Goal: Transaction & Acquisition: Purchase product/service

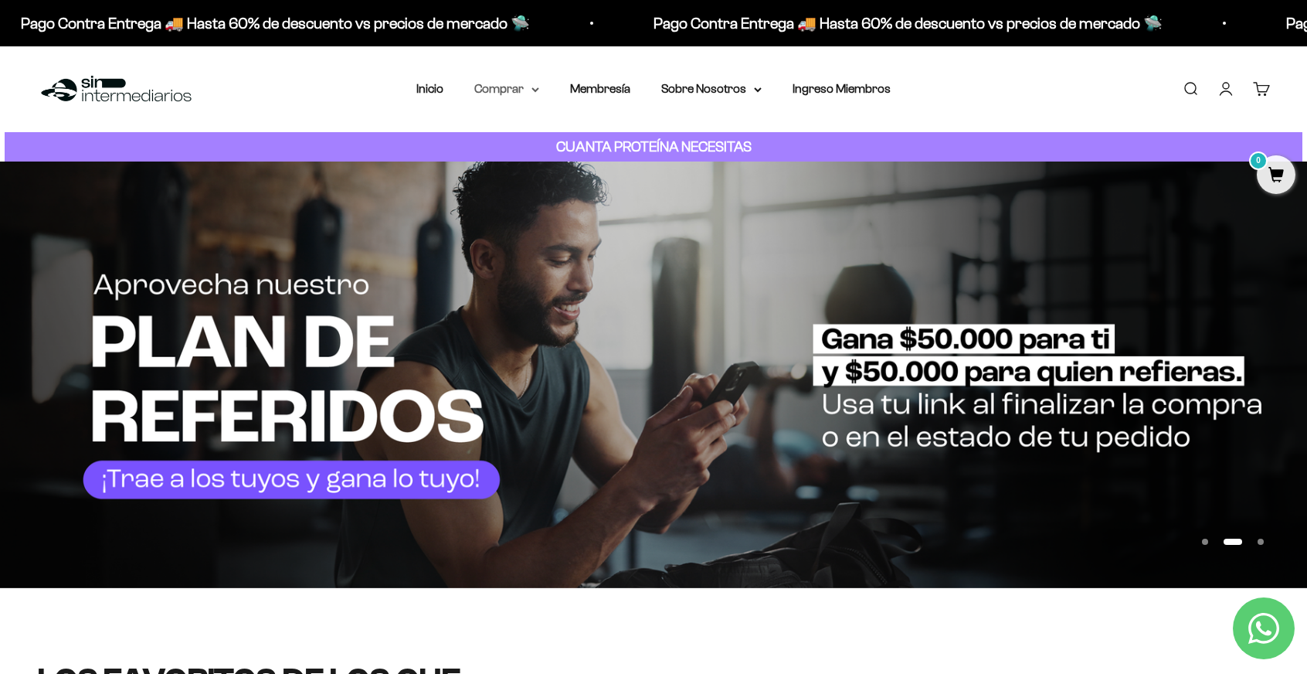
click at [527, 94] on summary "Comprar" at bounding box center [506, 89] width 65 height 20
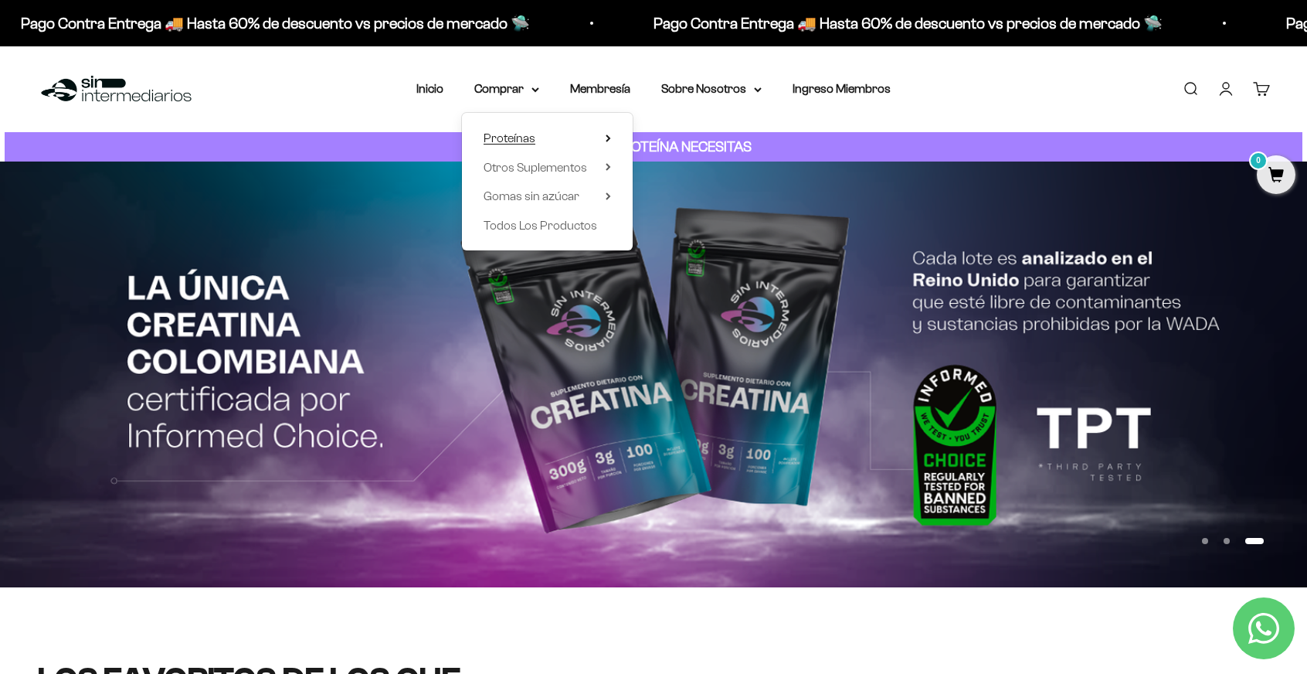
click at [531, 140] on span "Proteínas" at bounding box center [510, 137] width 52 height 13
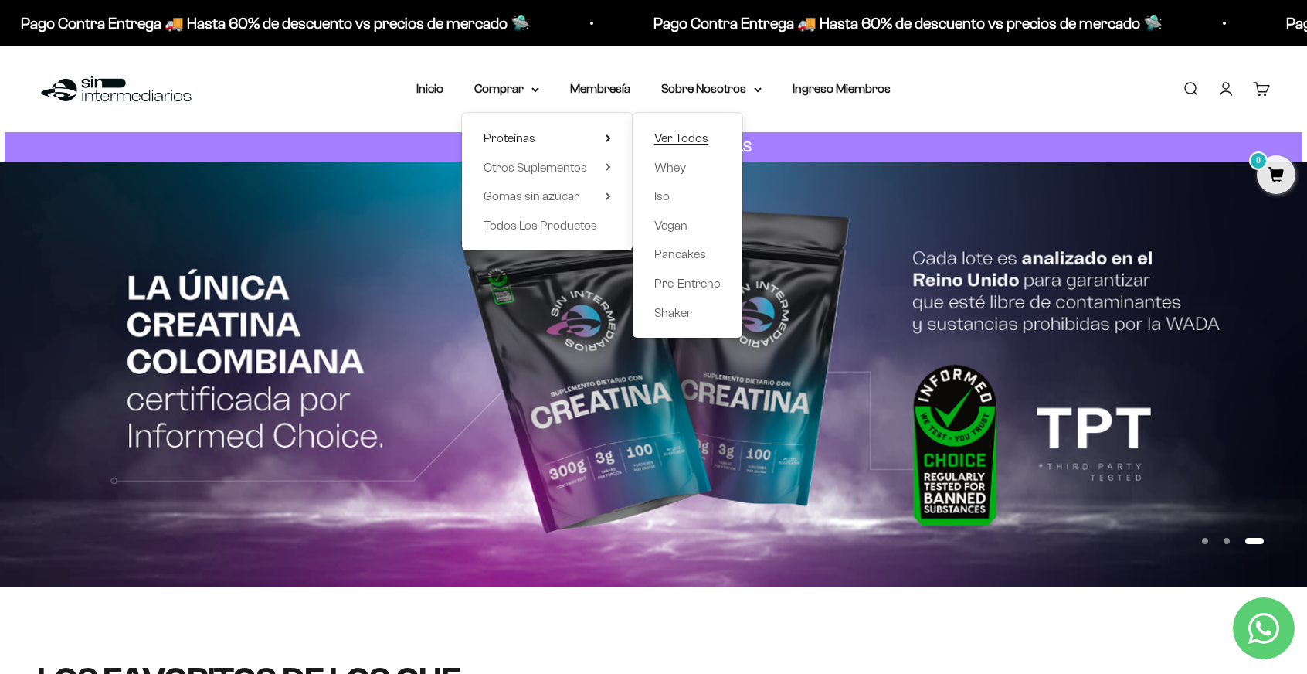
click at [681, 138] on span "Ver Todos" at bounding box center [681, 137] width 54 height 13
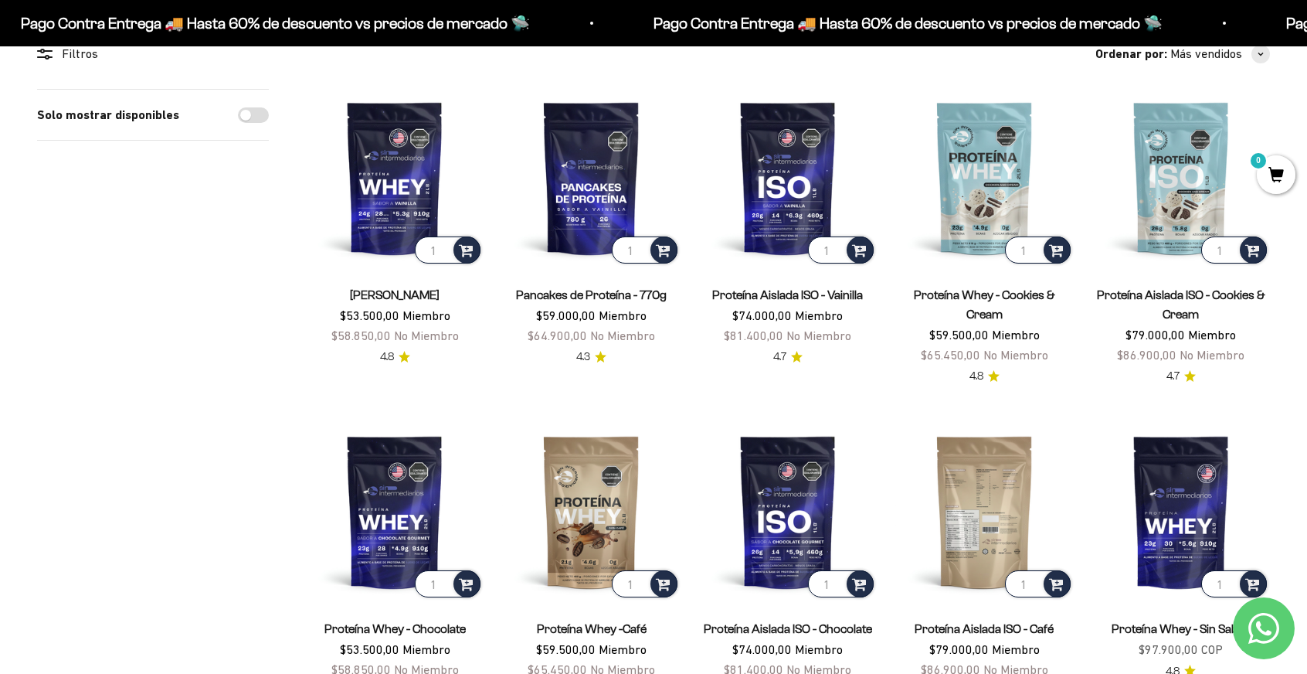
scroll to position [77, 0]
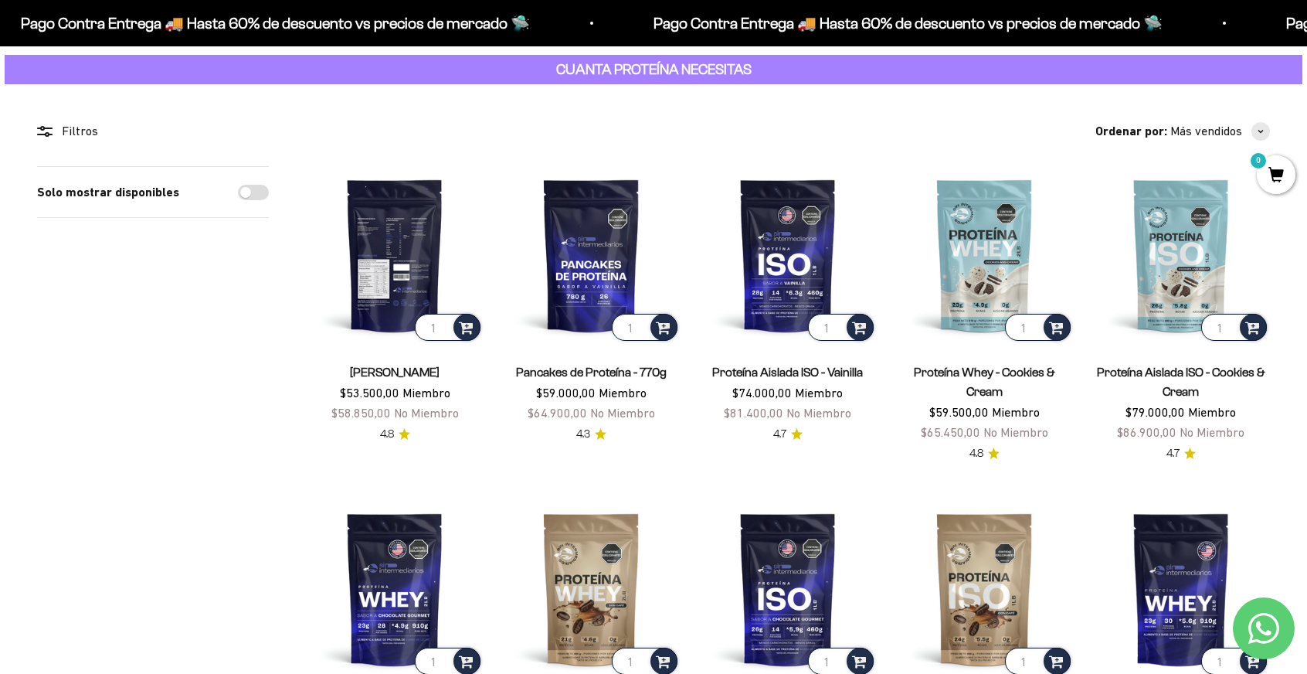
click at [393, 267] on img at bounding box center [395, 255] width 178 height 178
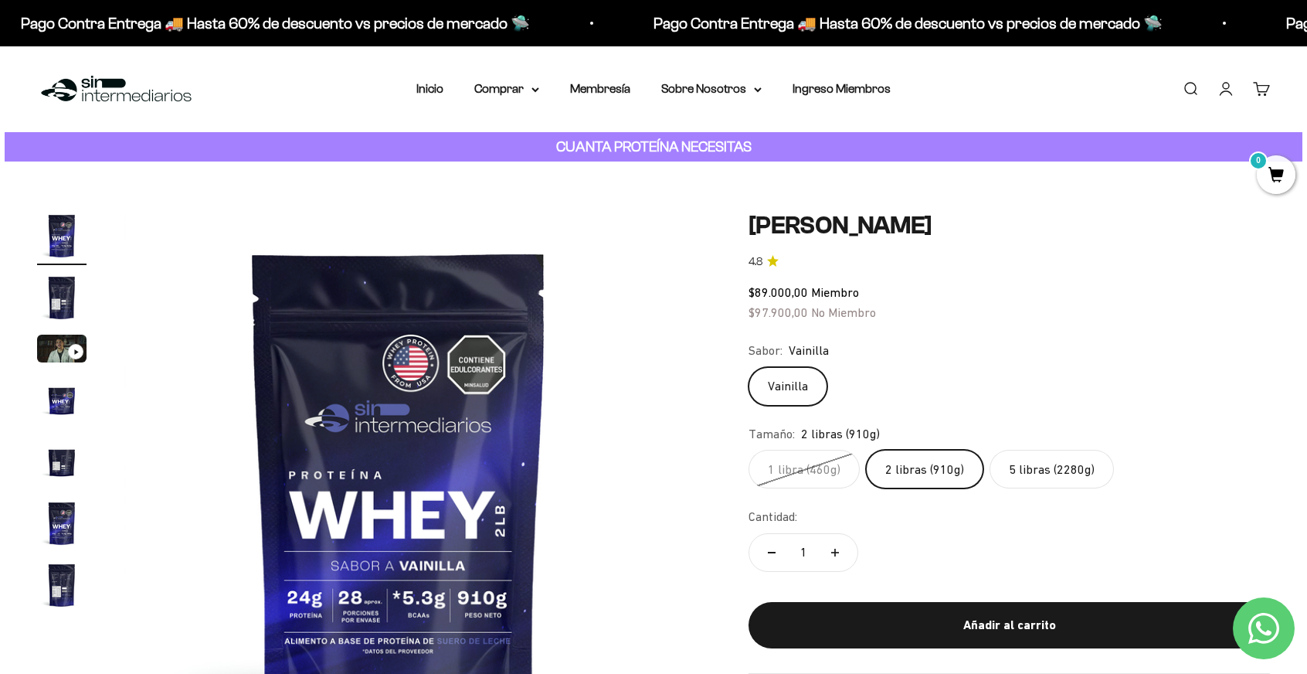
click at [42, 296] on img "Ir al artículo 2" at bounding box center [61, 297] width 49 height 49
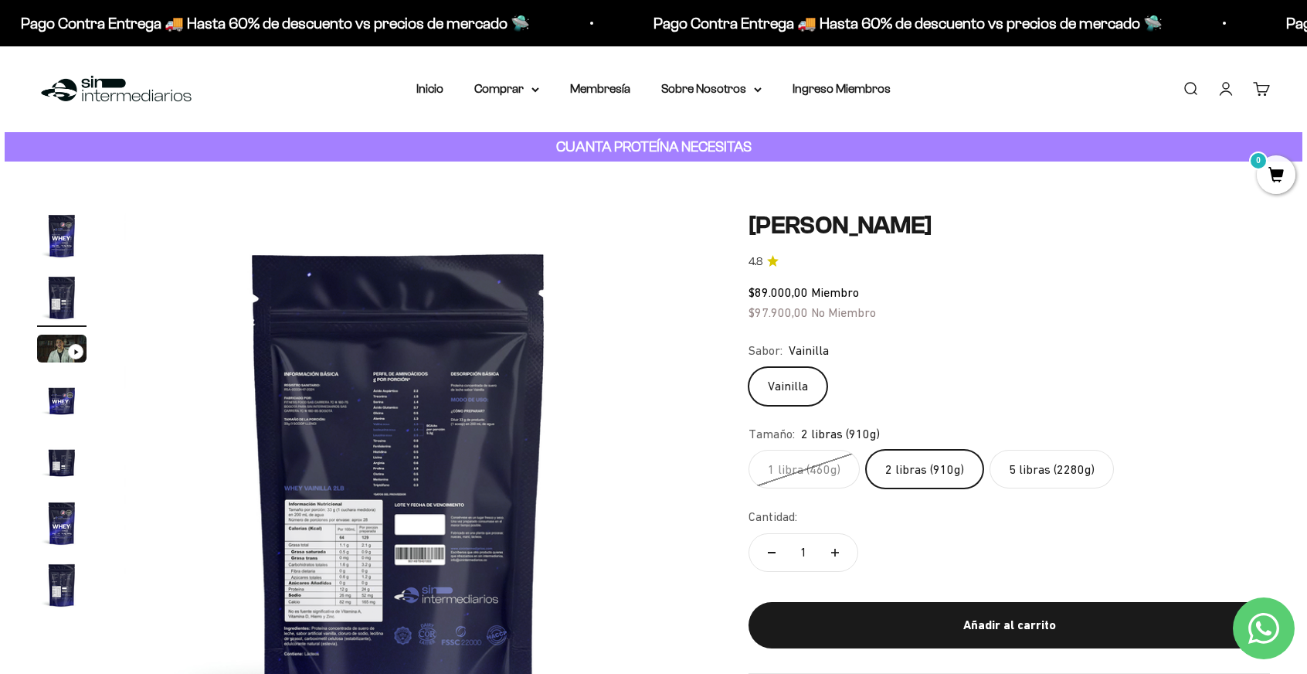
click at [414, 441] on img at bounding box center [399, 486] width 551 height 551
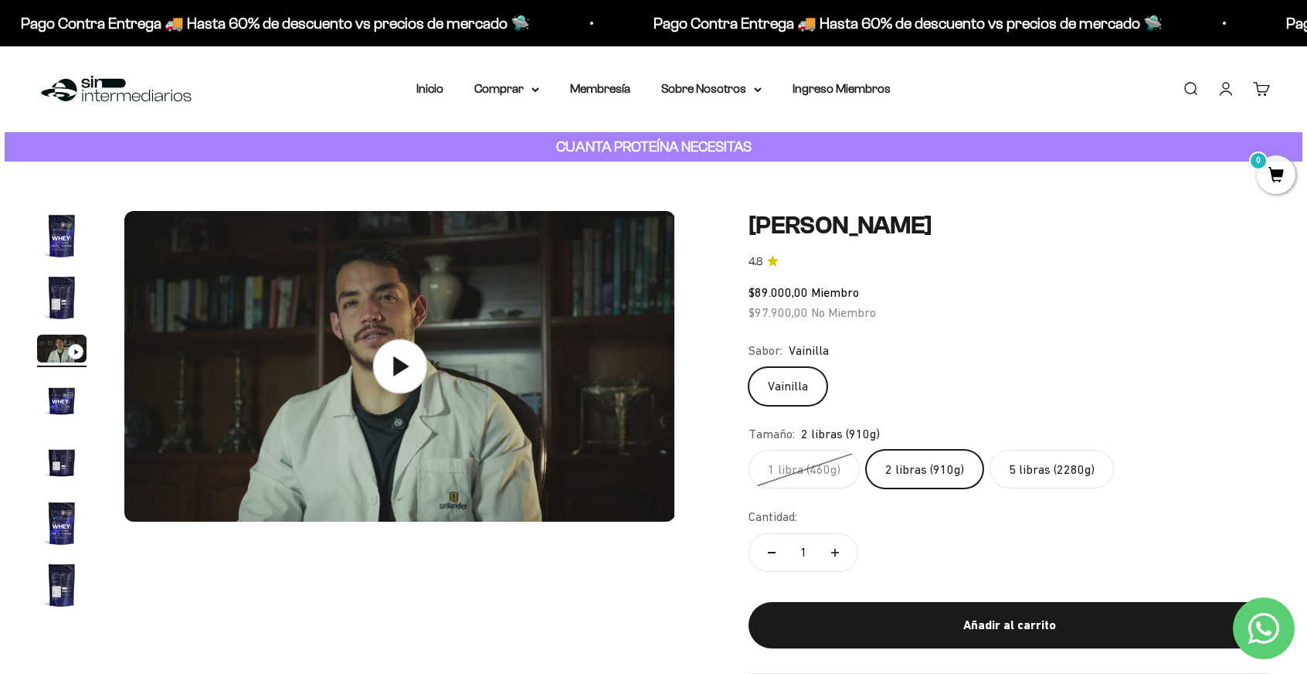
scroll to position [0, 1139]
click at [59, 303] on img "Ir al artículo 2" at bounding box center [61, 297] width 49 height 49
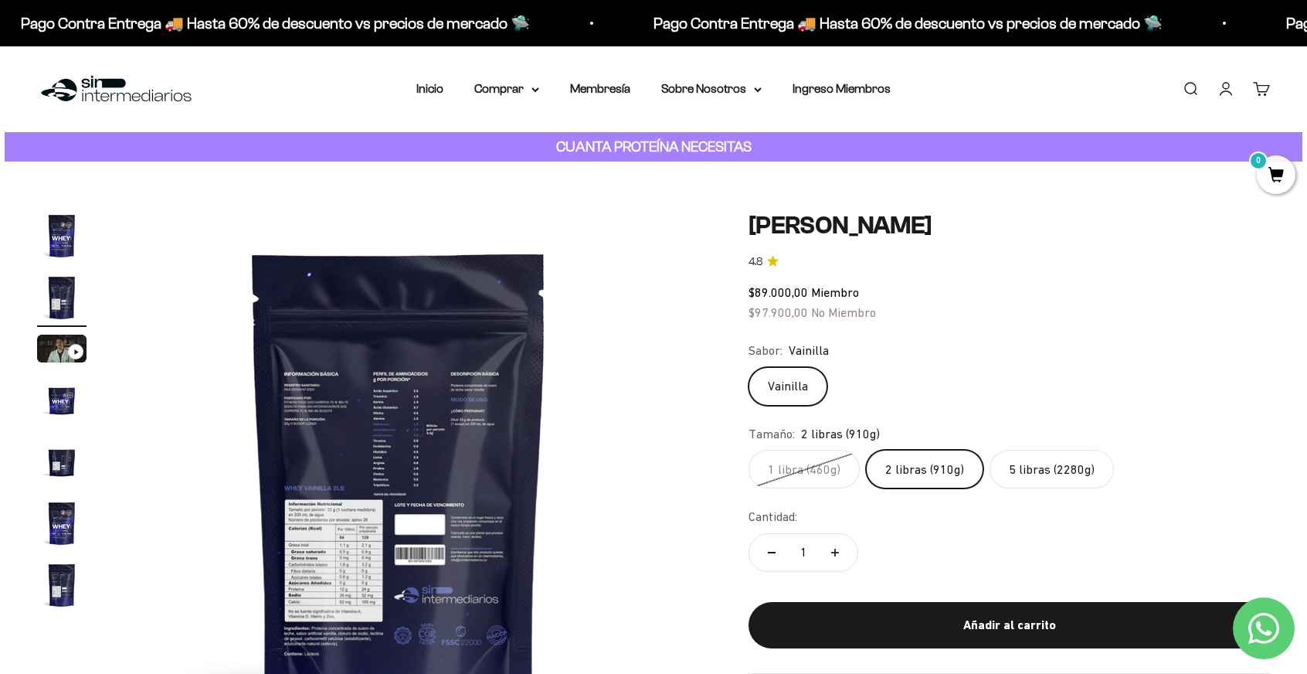
click at [340, 435] on img at bounding box center [399, 486] width 551 height 551
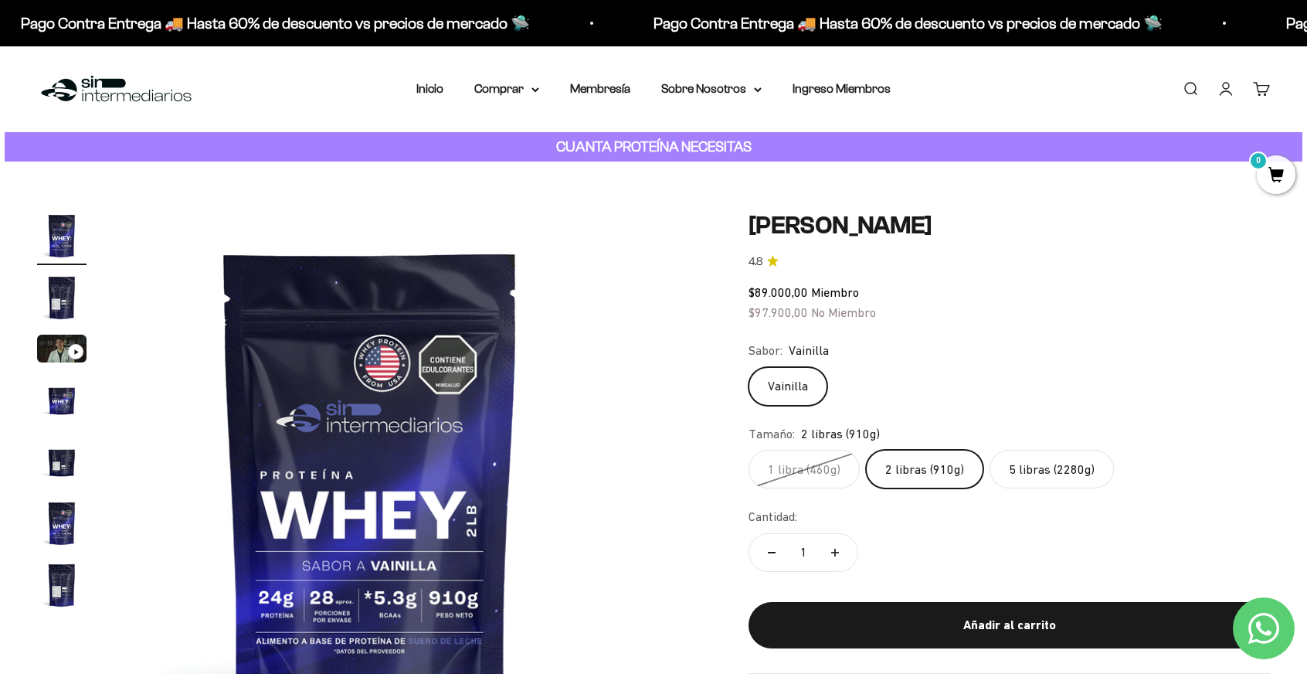
scroll to position [0, 0]
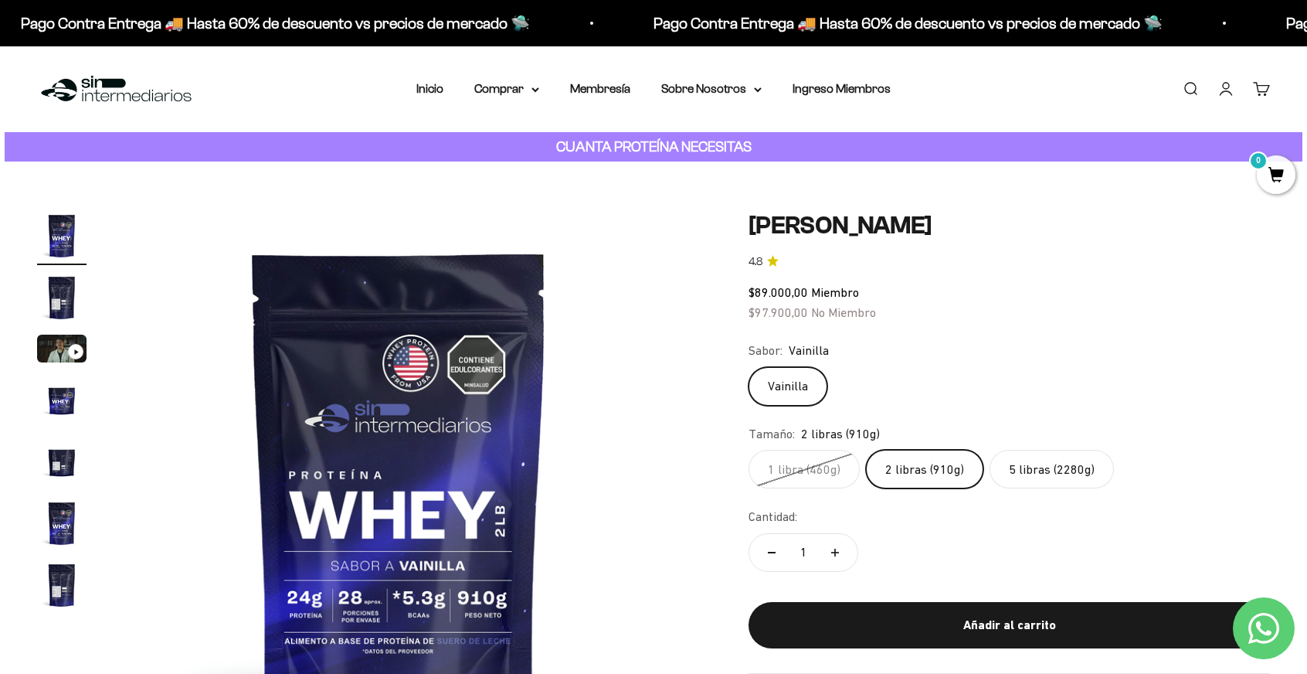
click at [681, 458] on div "Zoom Ir al artículo 1 Ir al artículo 2 Ir al artículo 3 Ir al artículo 4 Ir al …" at bounding box center [653, 486] width 1233 height 551
click at [674, 460] on div "Zoom Ir al artículo 1 Ir al artículo 2 Ir al artículo 3 Ir al artículo 4 Ir al …" at bounding box center [653, 486] width 1233 height 551
click at [664, 457] on img at bounding box center [399, 486] width 551 height 551
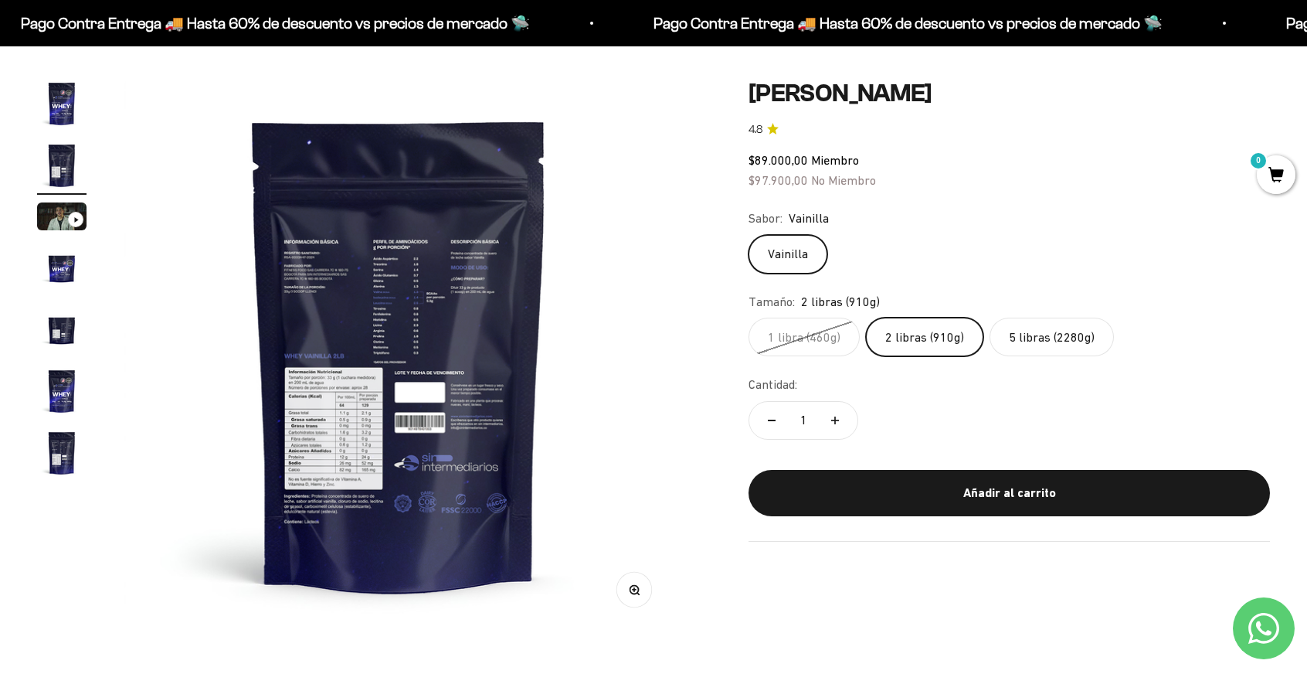
scroll to position [155, 0]
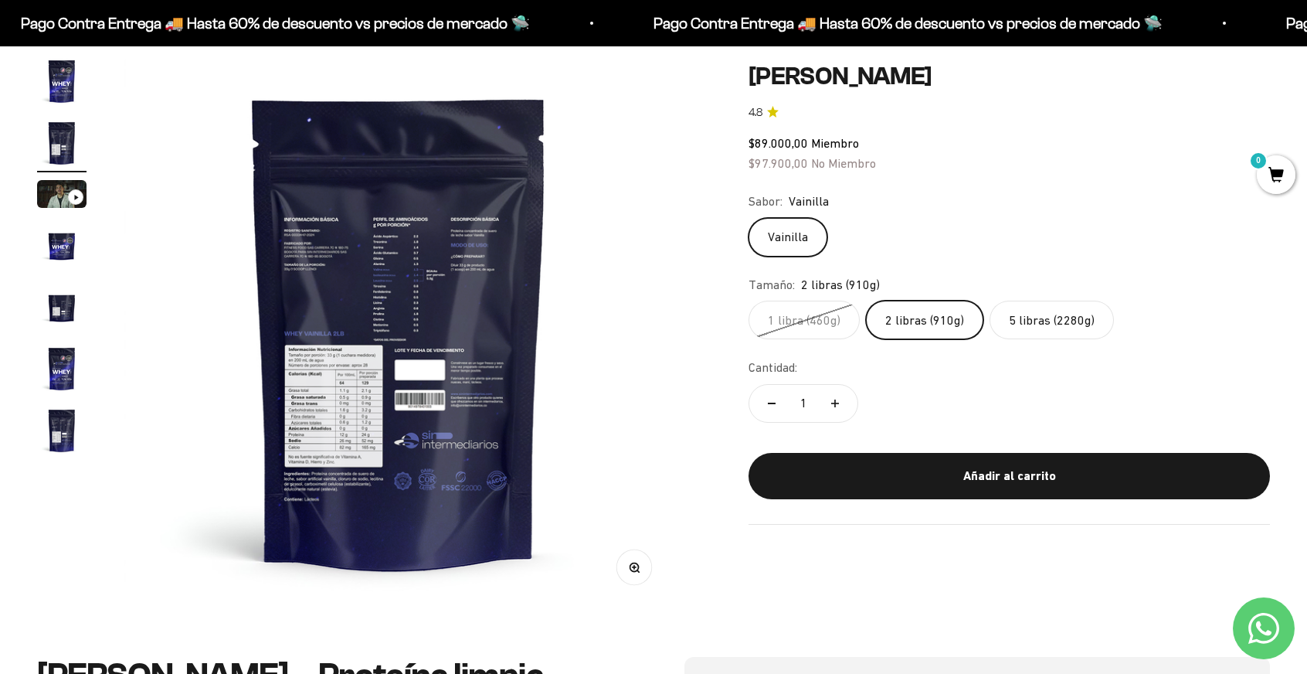
click at [633, 563] on icon "button" at bounding box center [634, 567] width 11 height 11
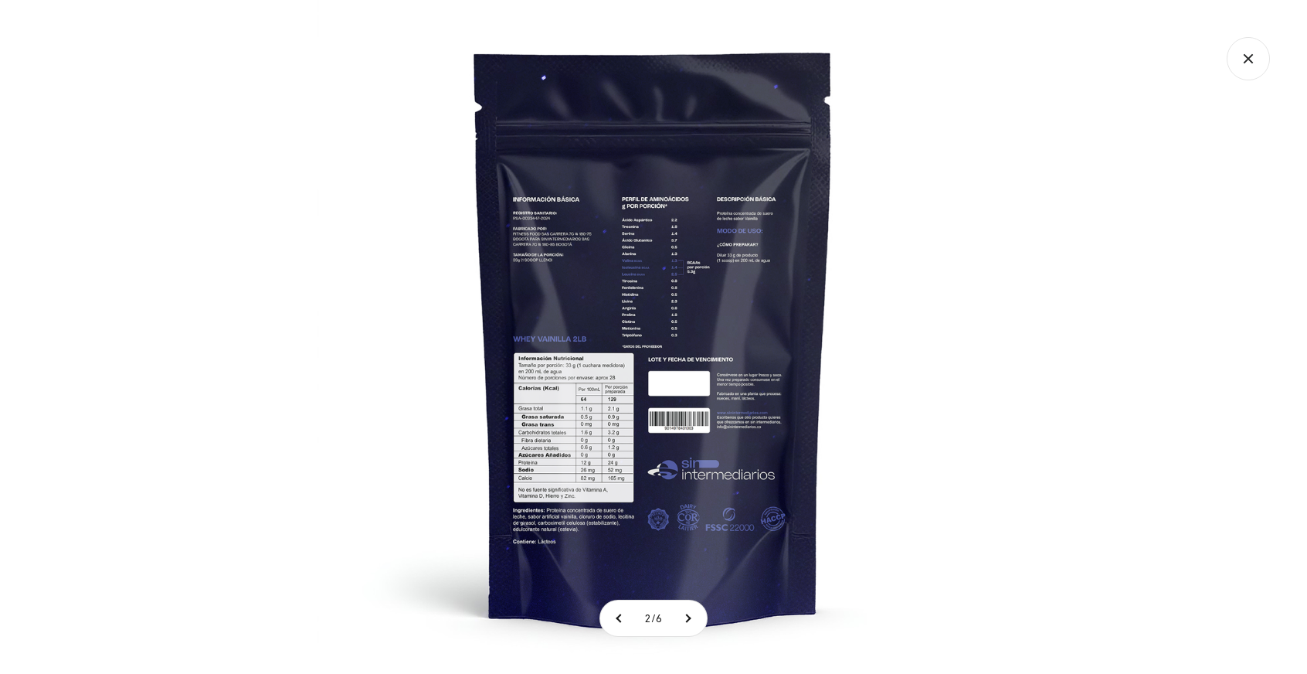
click at [642, 319] on img at bounding box center [654, 337] width 674 height 674
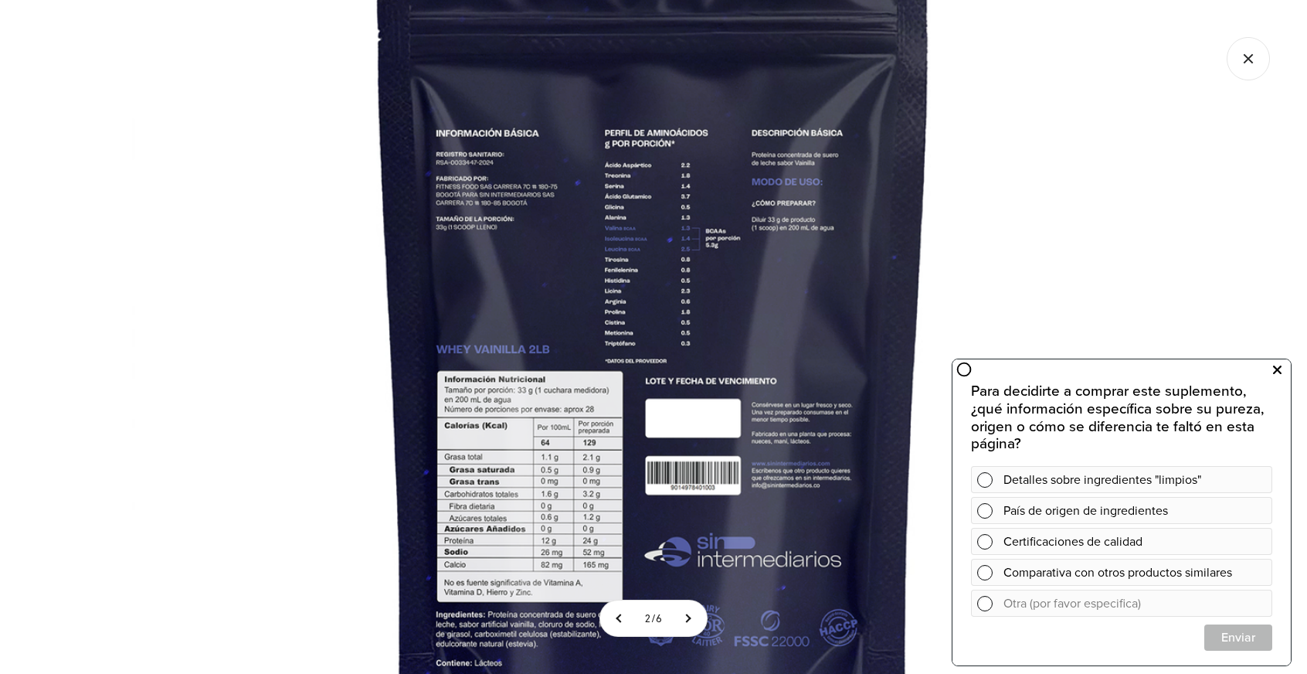
click at [1282, 374] on button at bounding box center [1277, 369] width 28 height 25
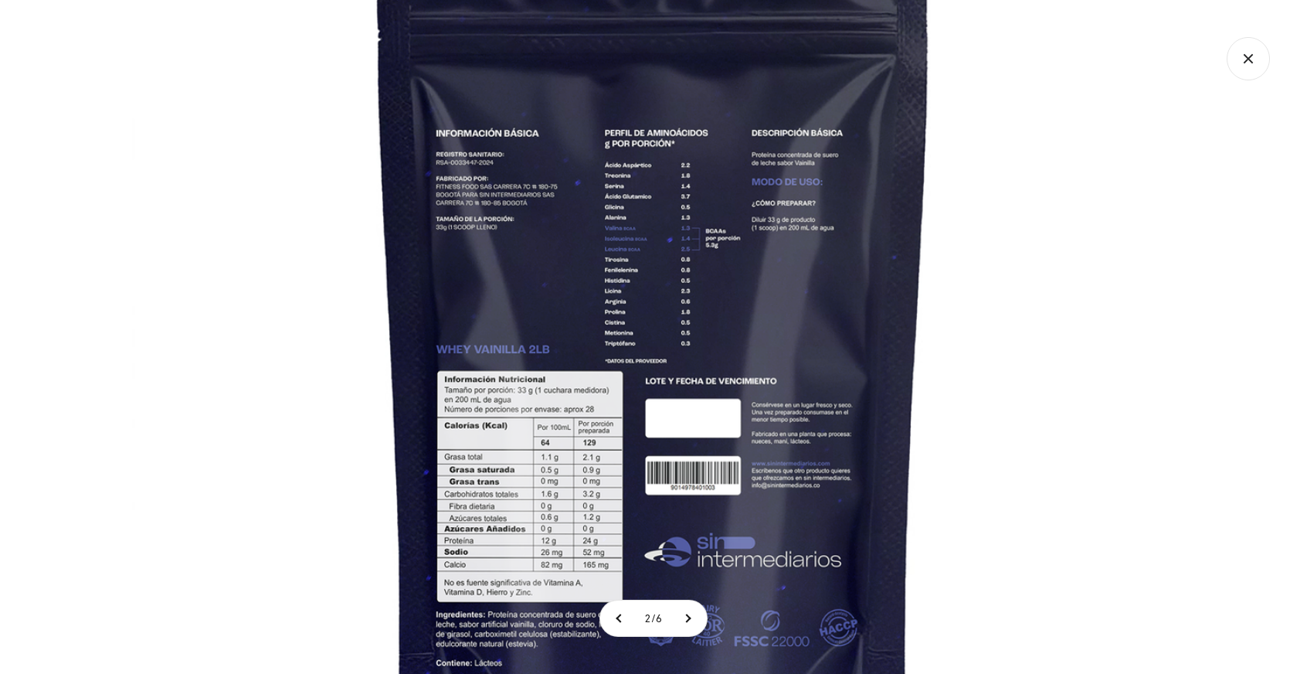
click at [1257, 67] on icon "Cerrar galería" at bounding box center [1248, 58] width 43 height 43
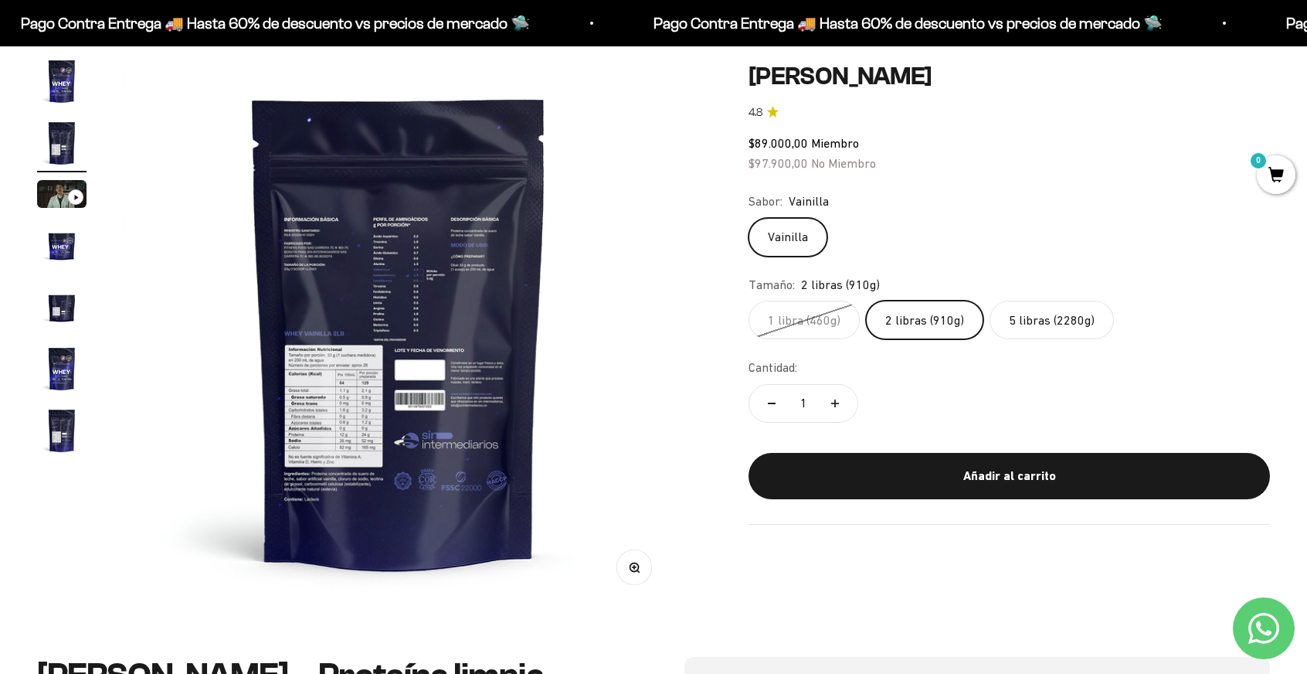
click at [1023, 321] on label "5 libras (2280g)" at bounding box center [1052, 320] width 124 height 39
click at [749, 301] on input "5 libras (2280g)" at bounding box center [748, 300] width 1 height 1
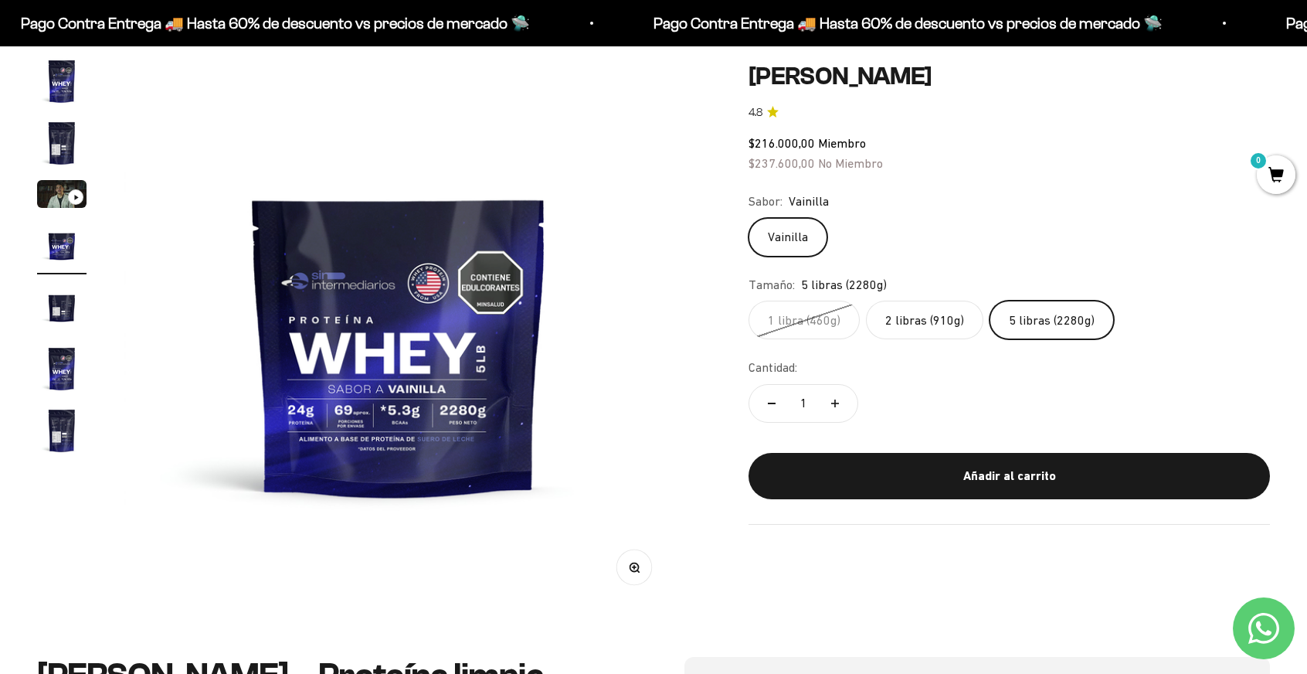
click at [933, 319] on label "2 libras (910g)" at bounding box center [924, 320] width 117 height 39
click at [749, 301] on input "2 libras (910g)" at bounding box center [748, 300] width 1 height 1
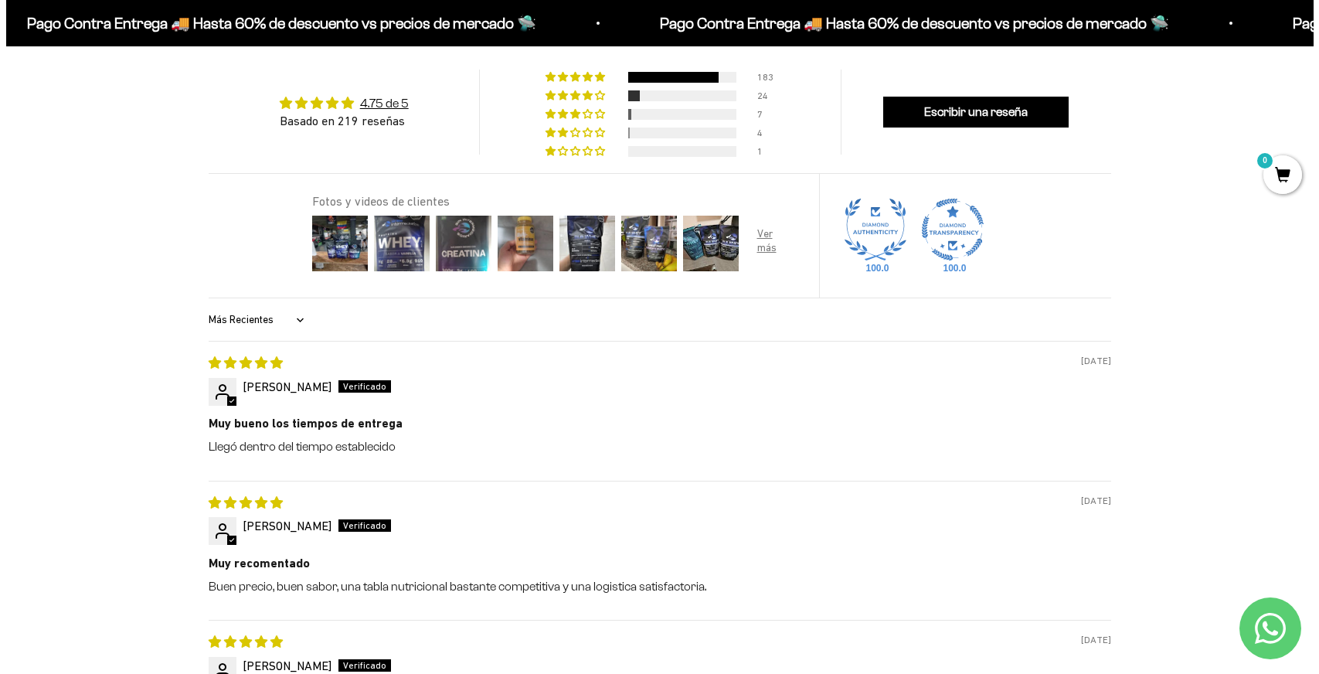
scroll to position [1545, 0]
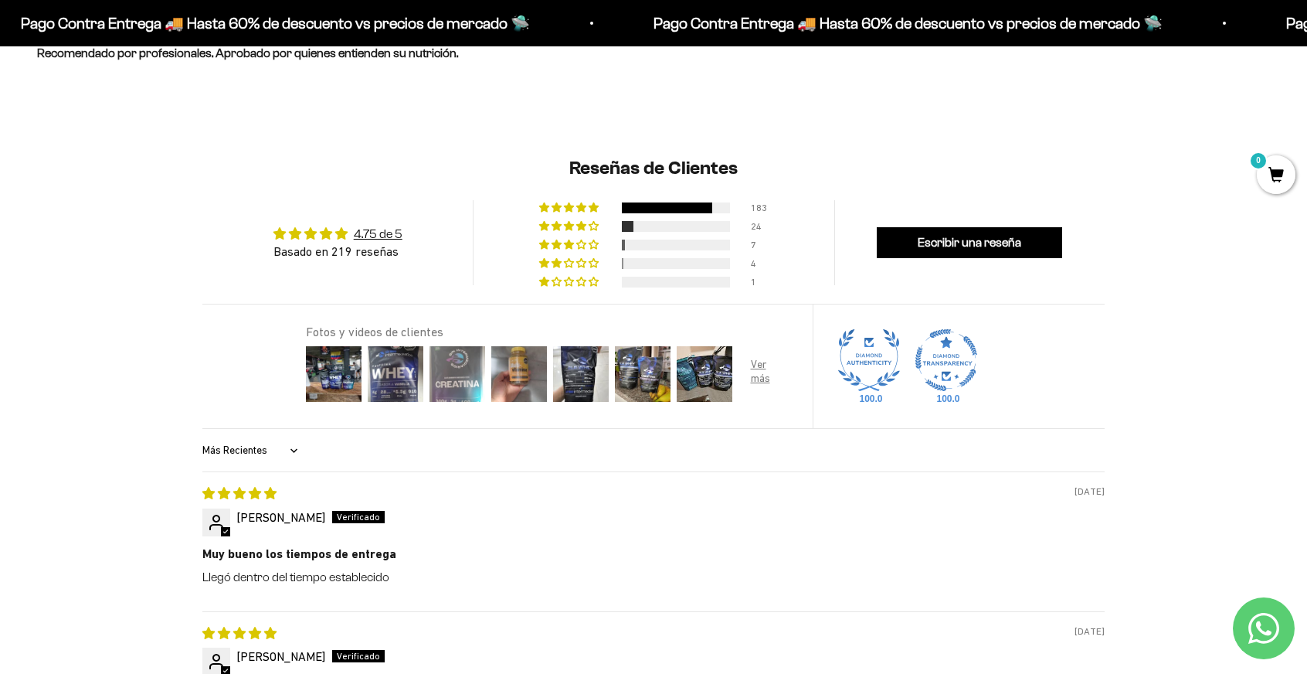
click at [433, 379] on img at bounding box center [457, 374] width 62 height 62
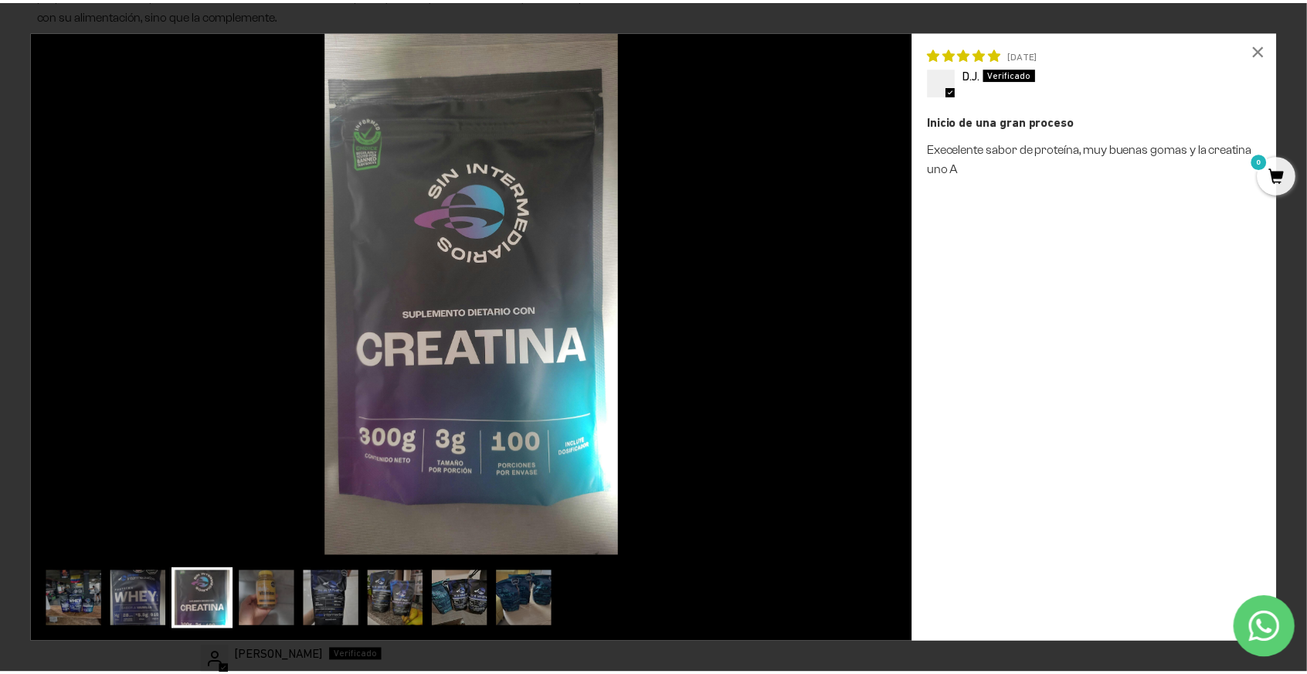
scroll to position [0, 0]
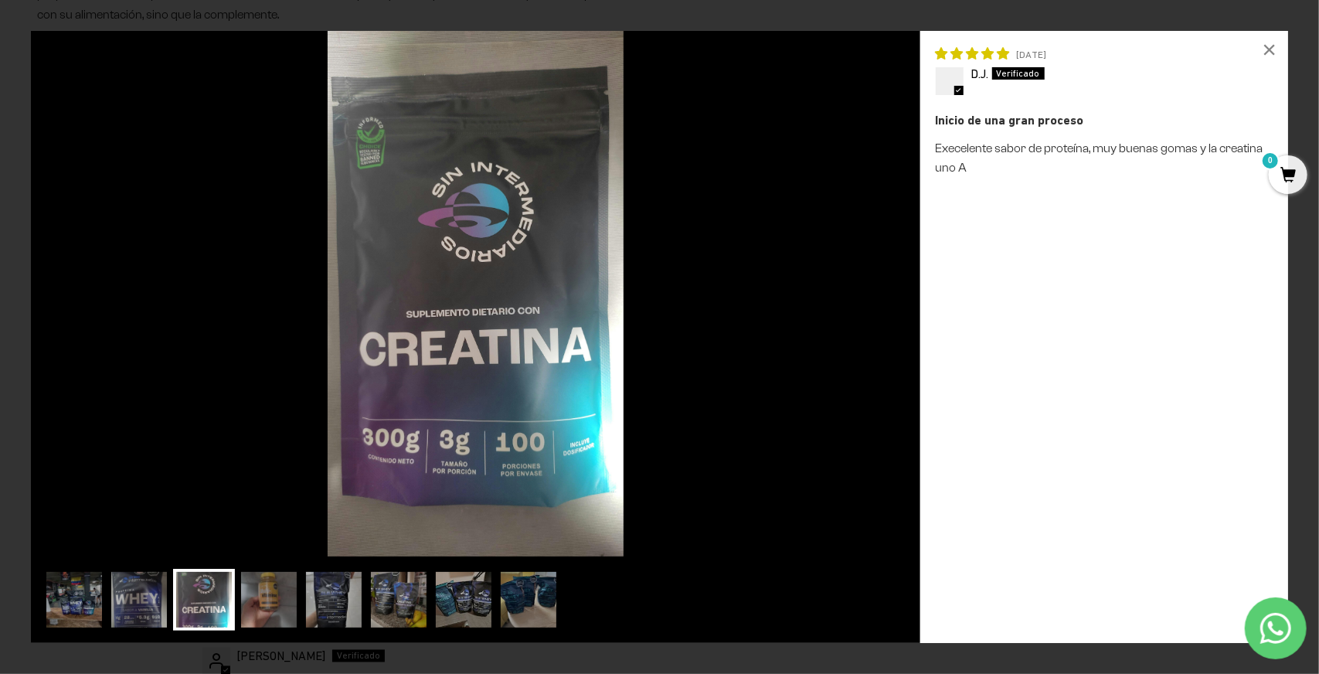
click at [1299, 306] on div "Loading... × 04/25/2025 D.J. Inicio de una gran proceso Execelente sabor de pro…" at bounding box center [659, 337] width 1319 height 674
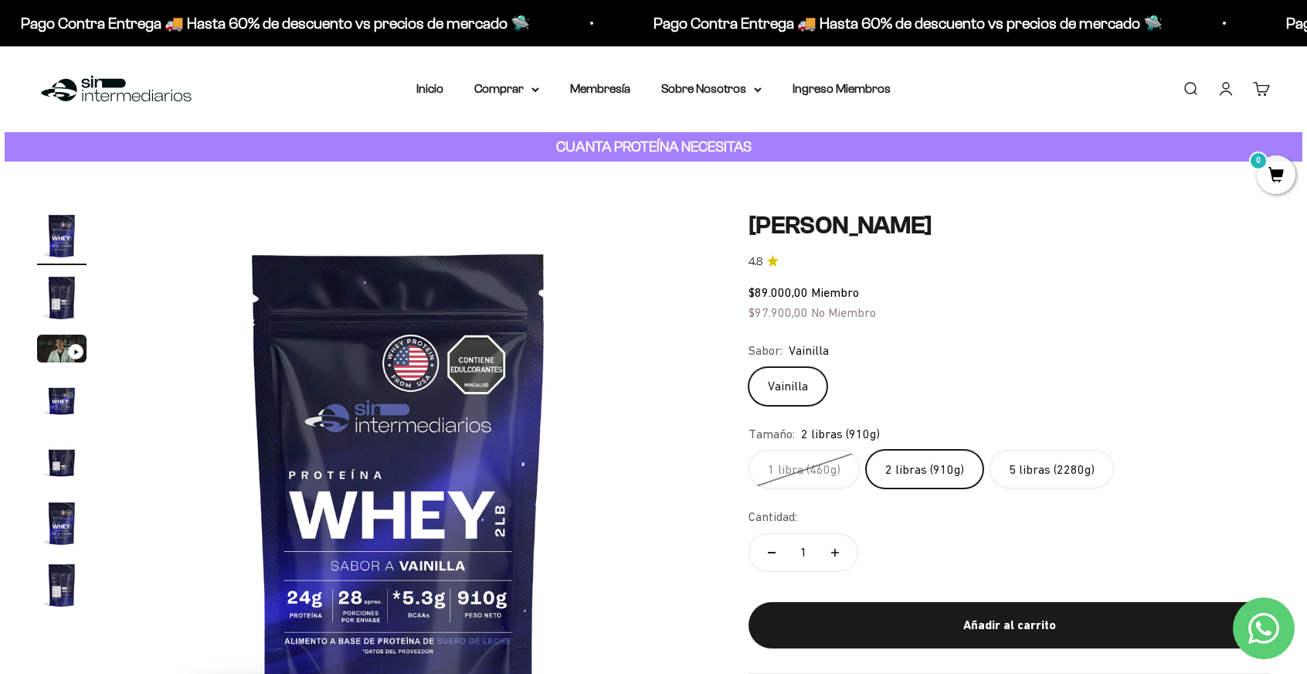
click at [638, 142] on strong "CUANTA PROTEÍNA NECESITAS" at bounding box center [653, 146] width 195 height 16
click at [635, 155] on p "CUANTA PROTEÍNA NECESITAS" at bounding box center [653, 147] width 203 height 22
click at [631, 154] on strong "CUANTA PROTEÍNA NECESITAS" at bounding box center [653, 146] width 195 height 16
click at [601, 160] on div "CUANTA PROTEÍNA NECESITAS" at bounding box center [654, 147] width 1298 height 30
drag, startPoint x: 601, startPoint y: 160, endPoint x: 799, endPoint y: 230, distance: 209.9
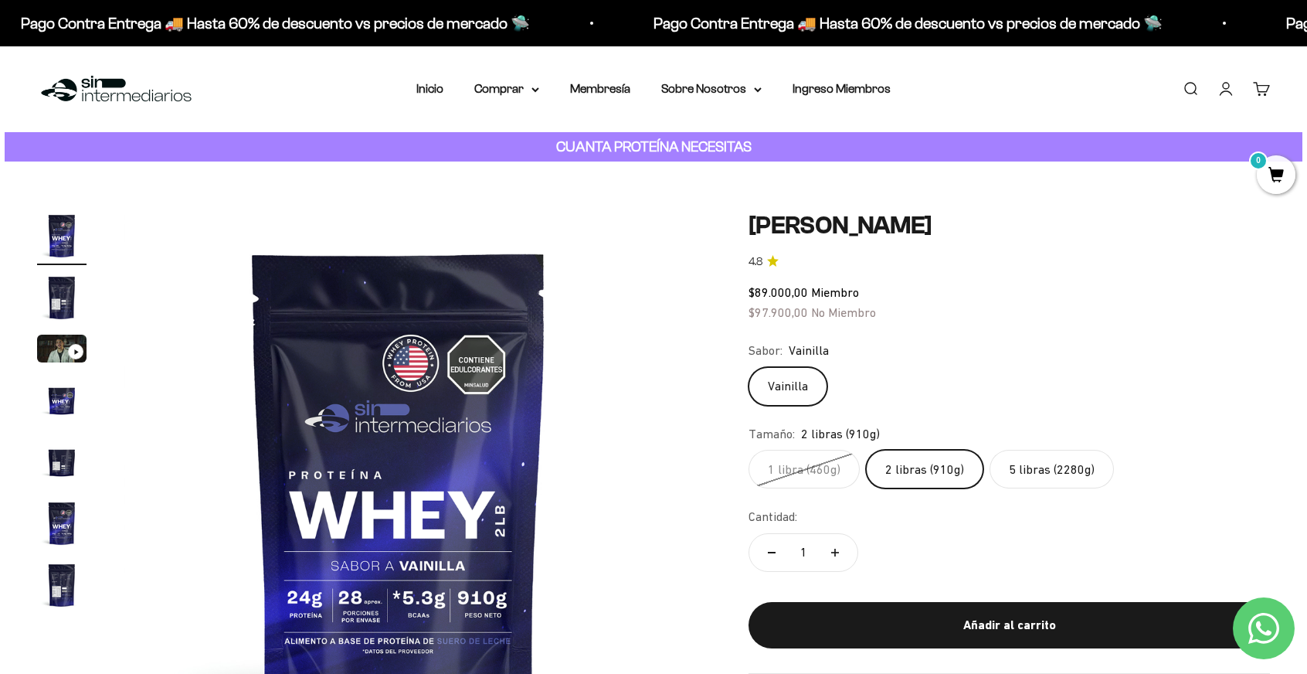
click at [603, 160] on div "CUANTA PROTEÍNA NECESITAS" at bounding box center [654, 147] width 1298 height 30
click at [521, 90] on summary "Comprar" at bounding box center [506, 89] width 65 height 20
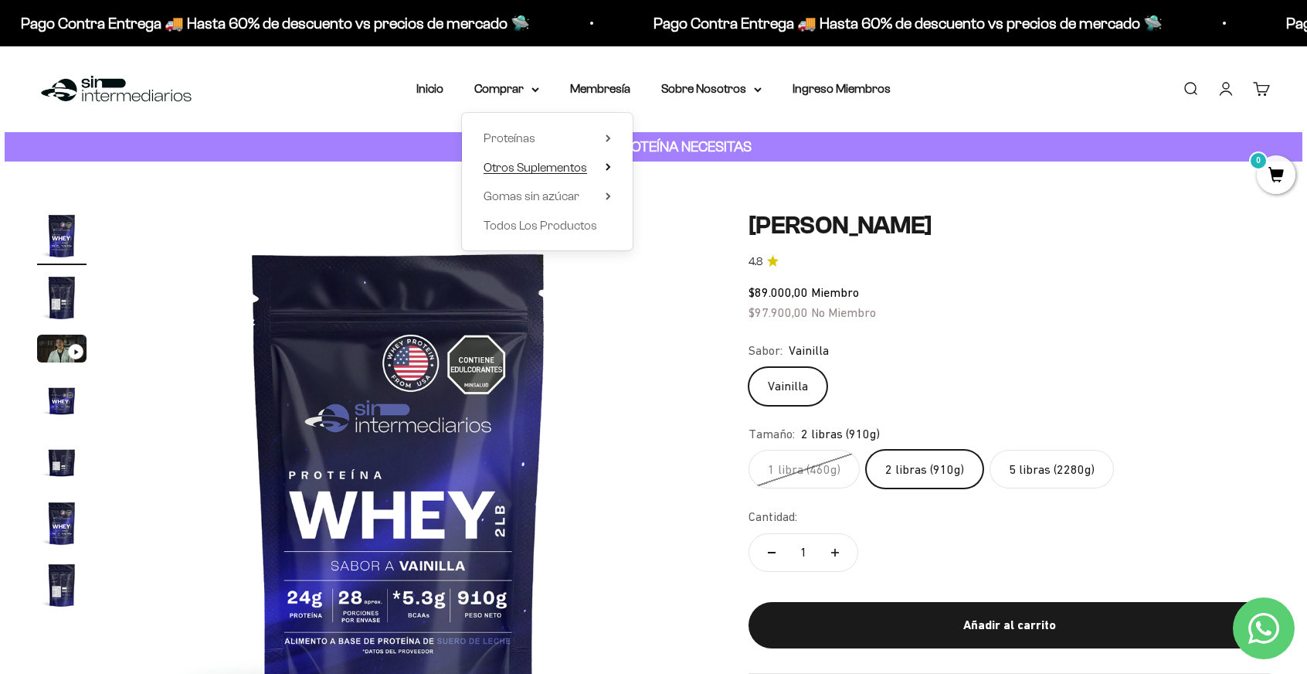
click at [536, 171] on span "Otros Suplementos" at bounding box center [536, 167] width 104 height 13
click at [587, 197] on summary "Gomas sin azúcar" at bounding box center [547, 196] width 127 height 20
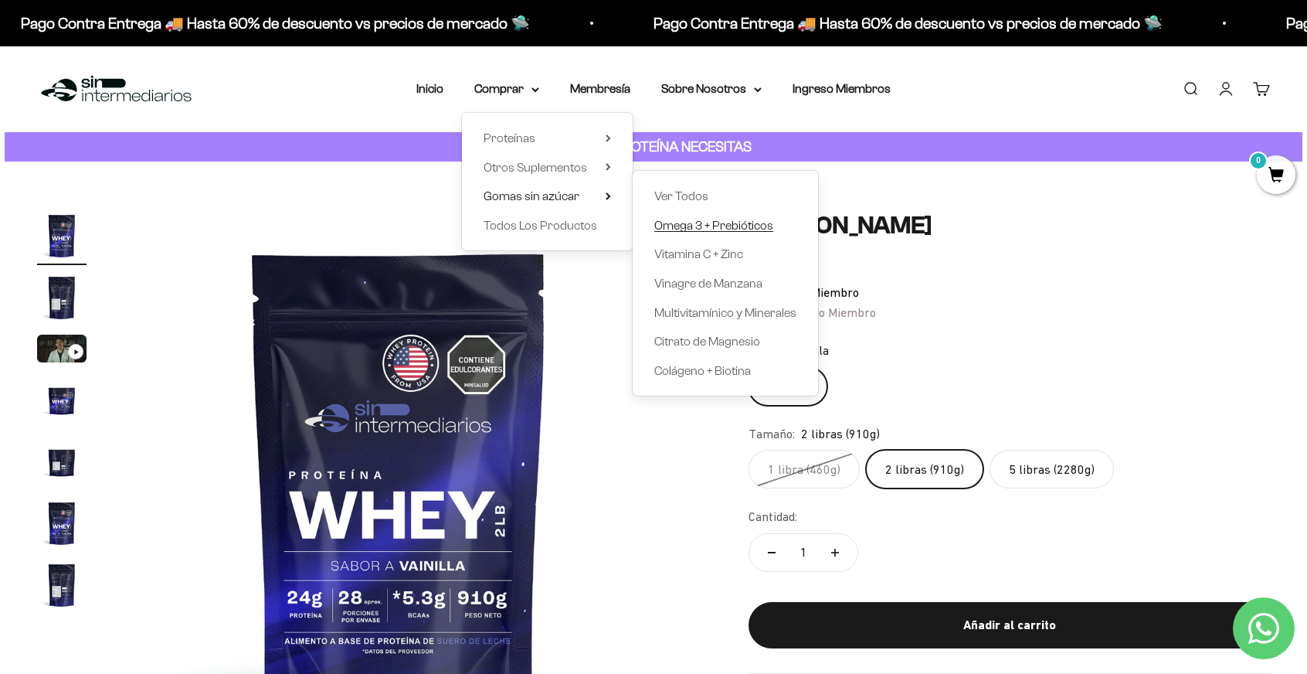
click at [728, 224] on span "Omega 3 + Prebióticos" at bounding box center [713, 225] width 119 height 13
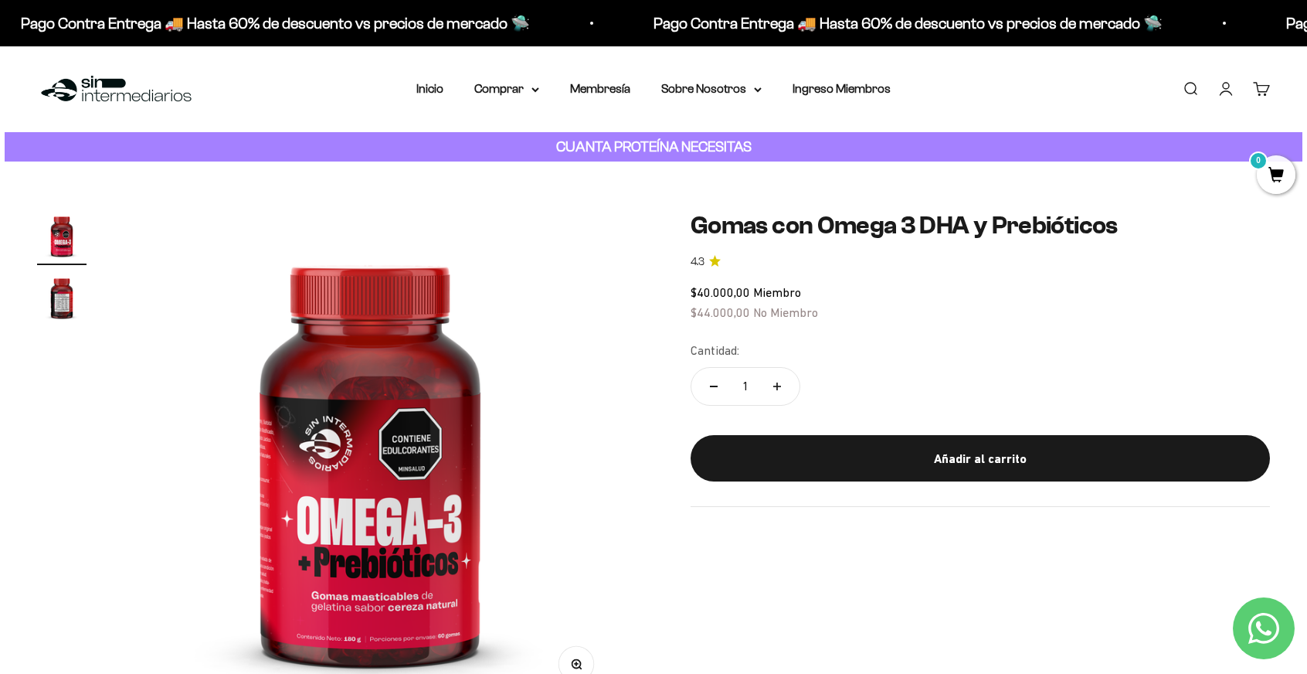
click at [66, 296] on img "Ir al artículo 2" at bounding box center [61, 297] width 49 height 49
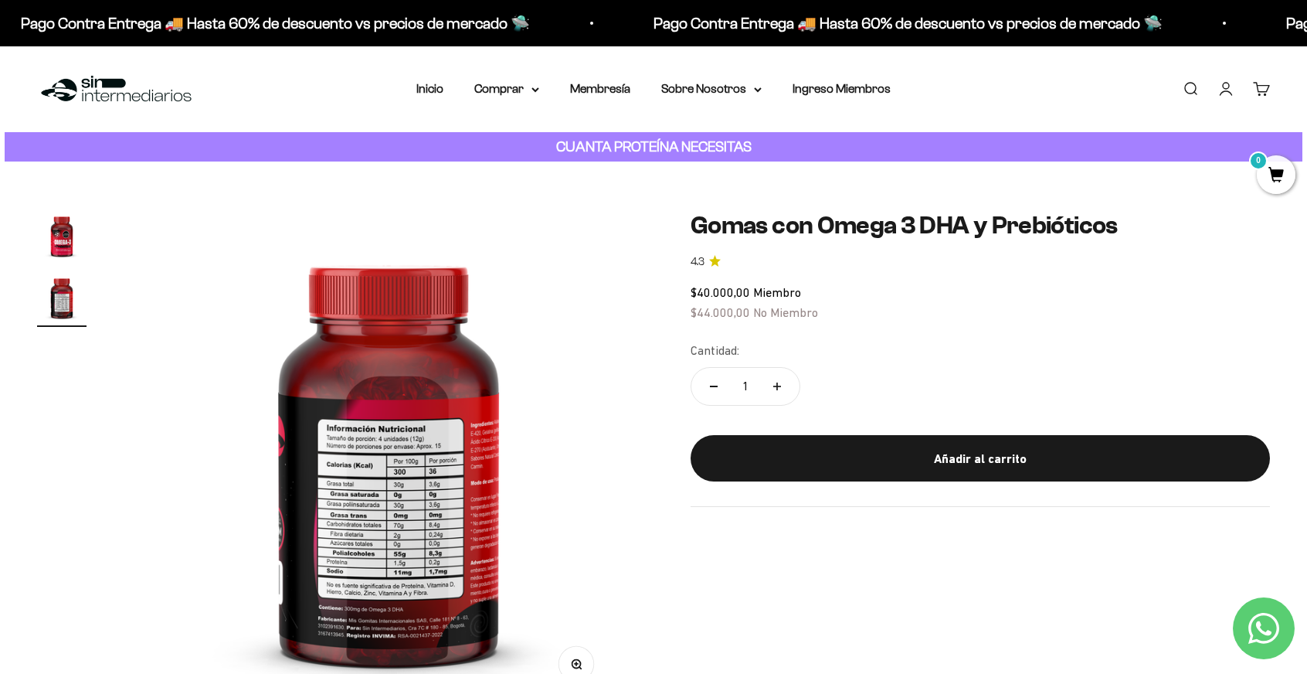
scroll to position [0, 511]
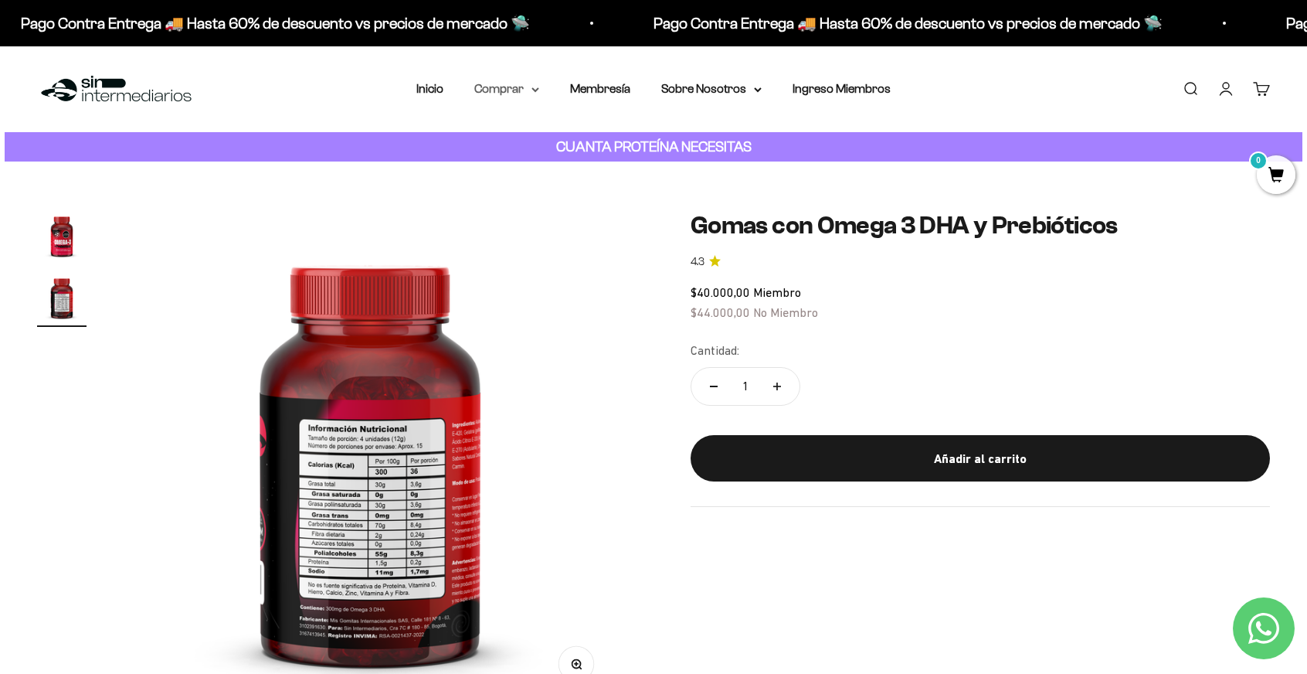
click at [527, 89] on summary "Comprar" at bounding box center [506, 89] width 65 height 20
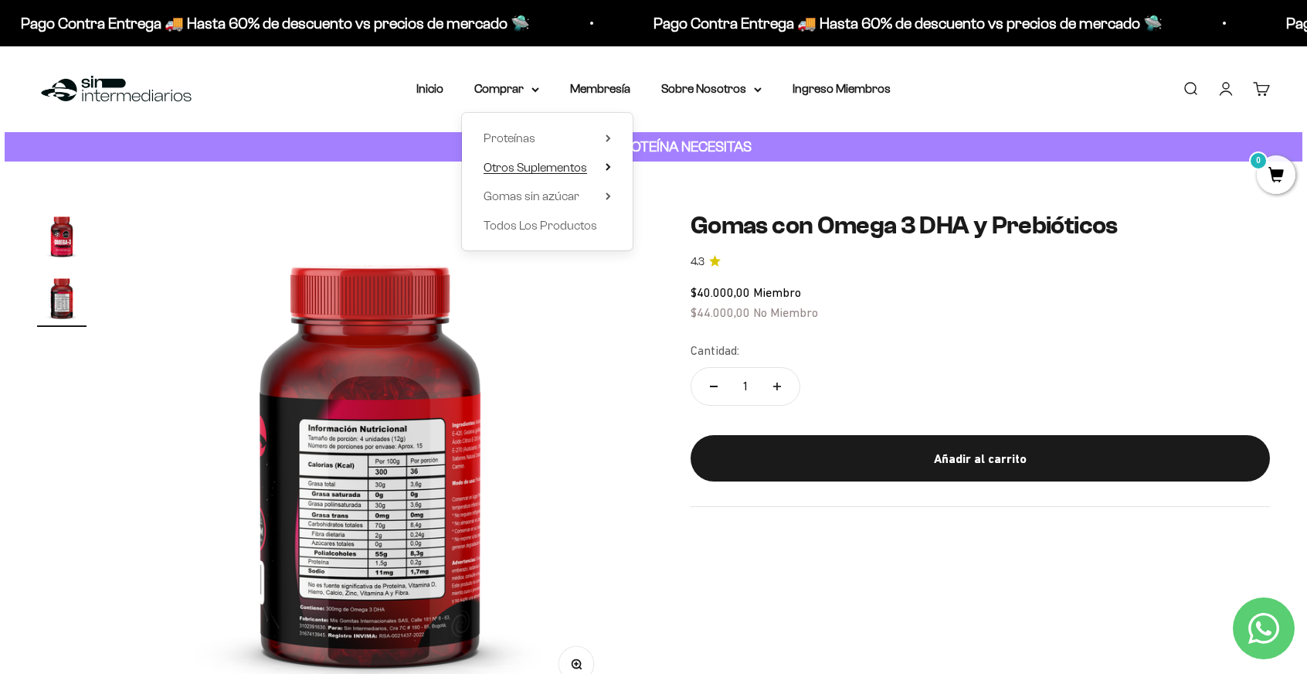
click at [607, 168] on icon at bounding box center [608, 167] width 5 height 8
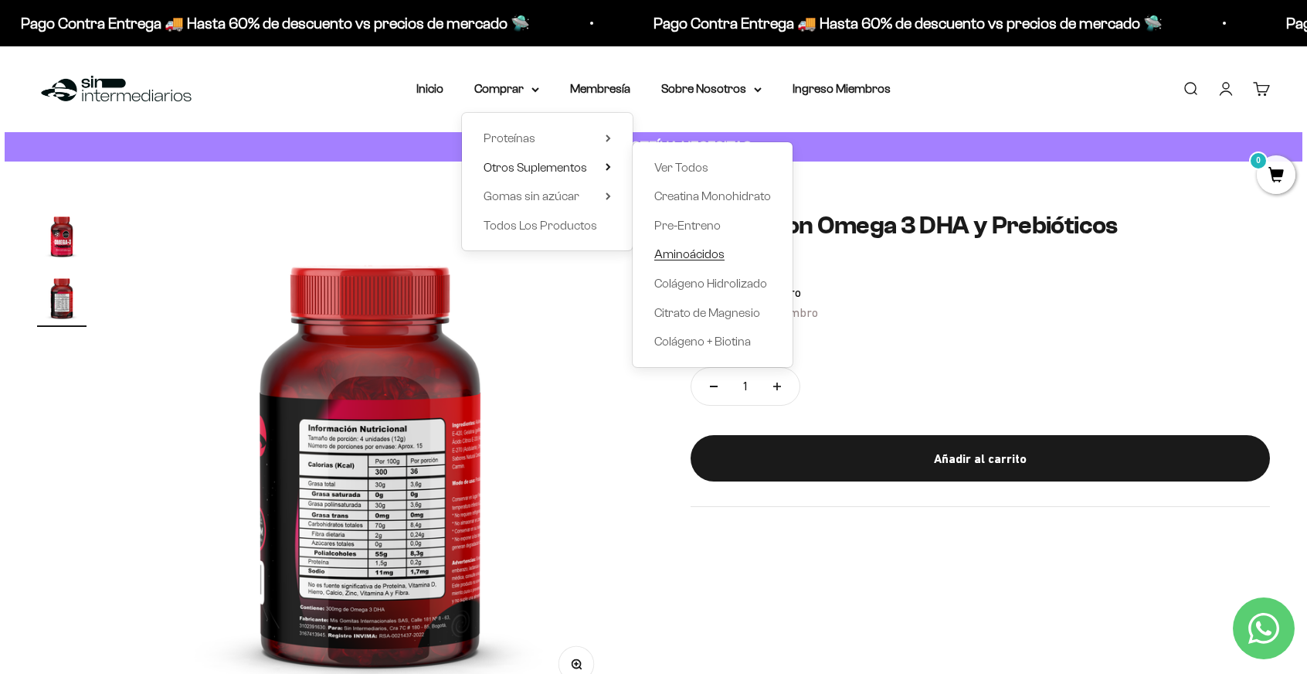
click at [689, 258] on span "Aminoácidos" at bounding box center [689, 253] width 70 height 13
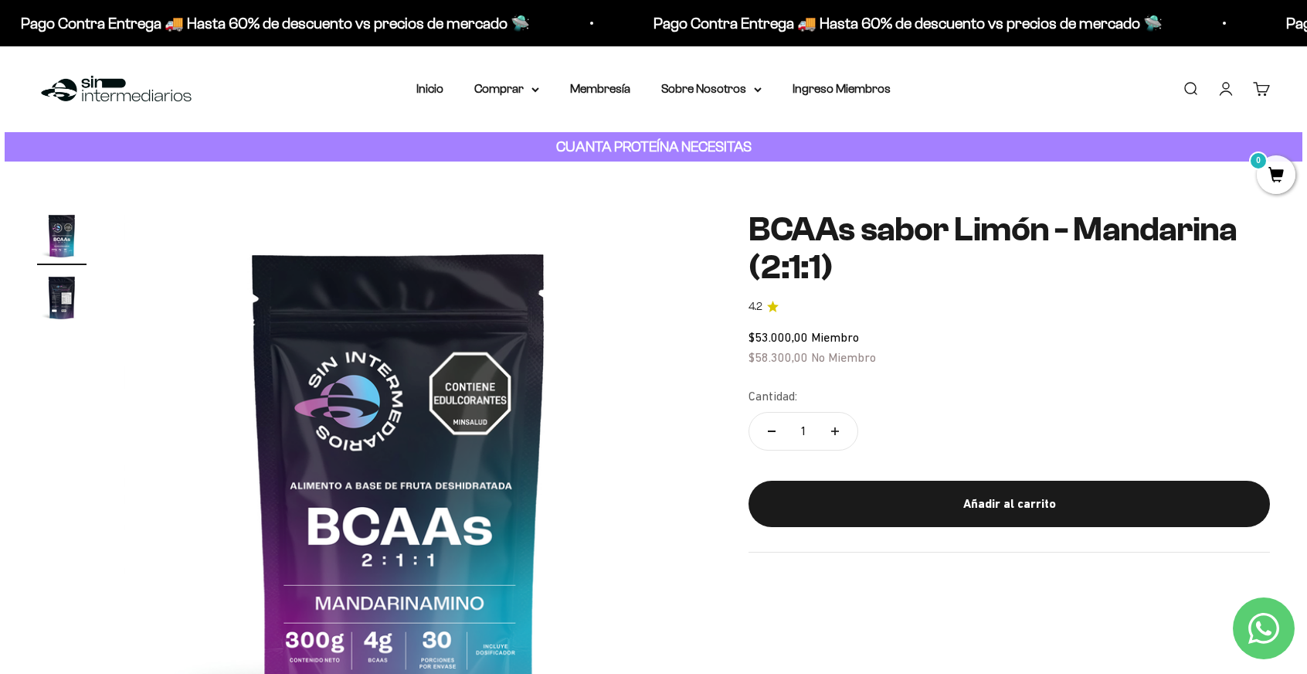
click at [65, 284] on img "Ir al artículo 2" at bounding box center [61, 297] width 49 height 49
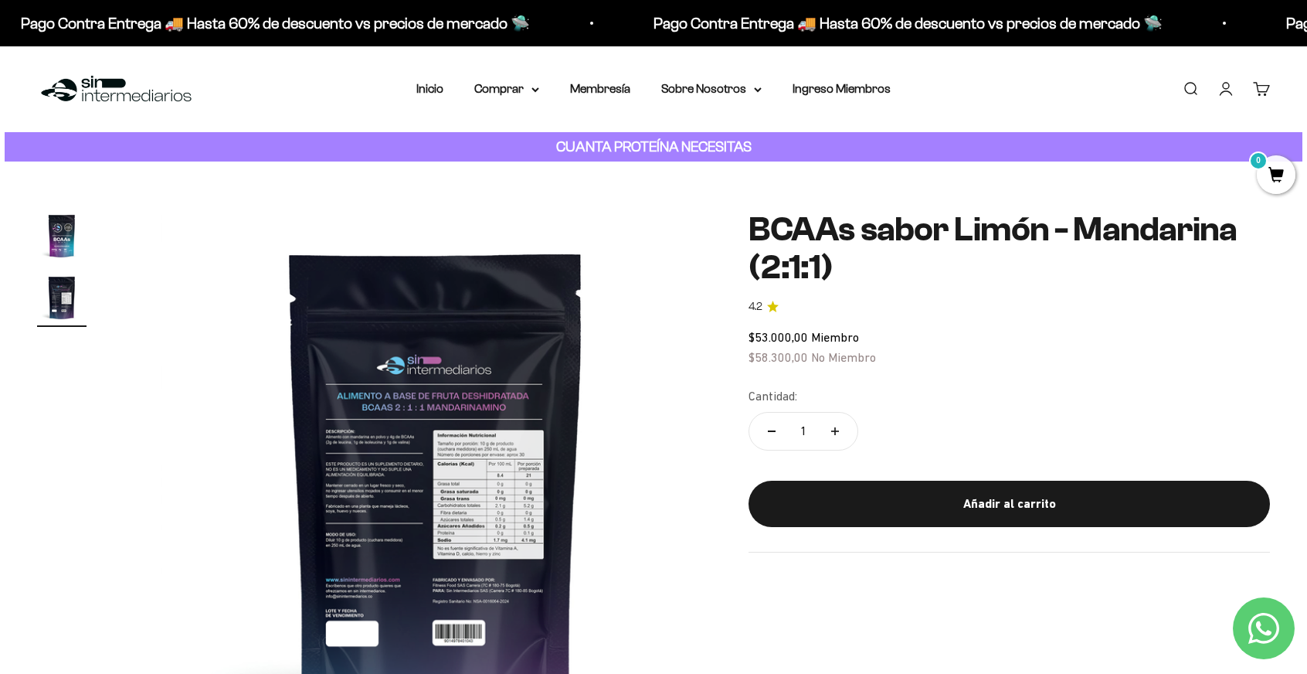
scroll to position [0, 569]
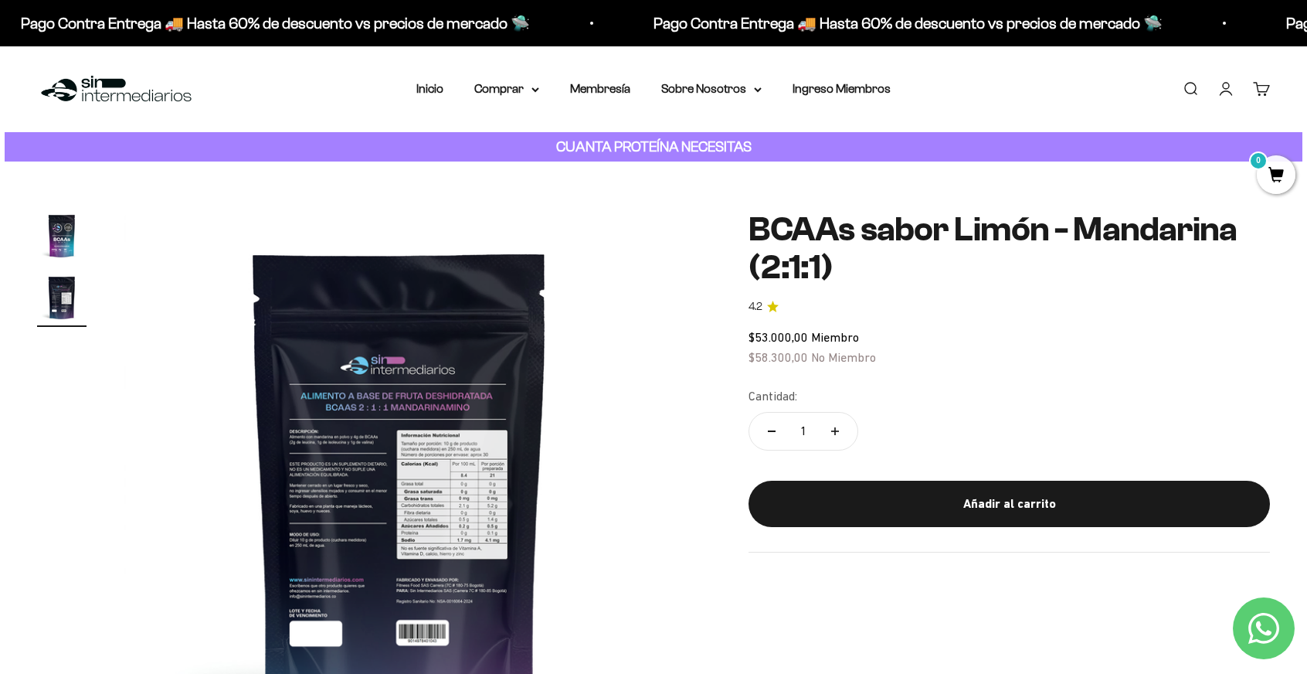
click at [64, 208] on div "Zoom Ir al artículo 1 Ir al artículo 2 BCAAs sabor Limón - Mandarina (2:1:1) 4.…" at bounding box center [653, 486] width 1307 height 650
click at [63, 226] on img "Ir al artículo 1" at bounding box center [61, 235] width 49 height 49
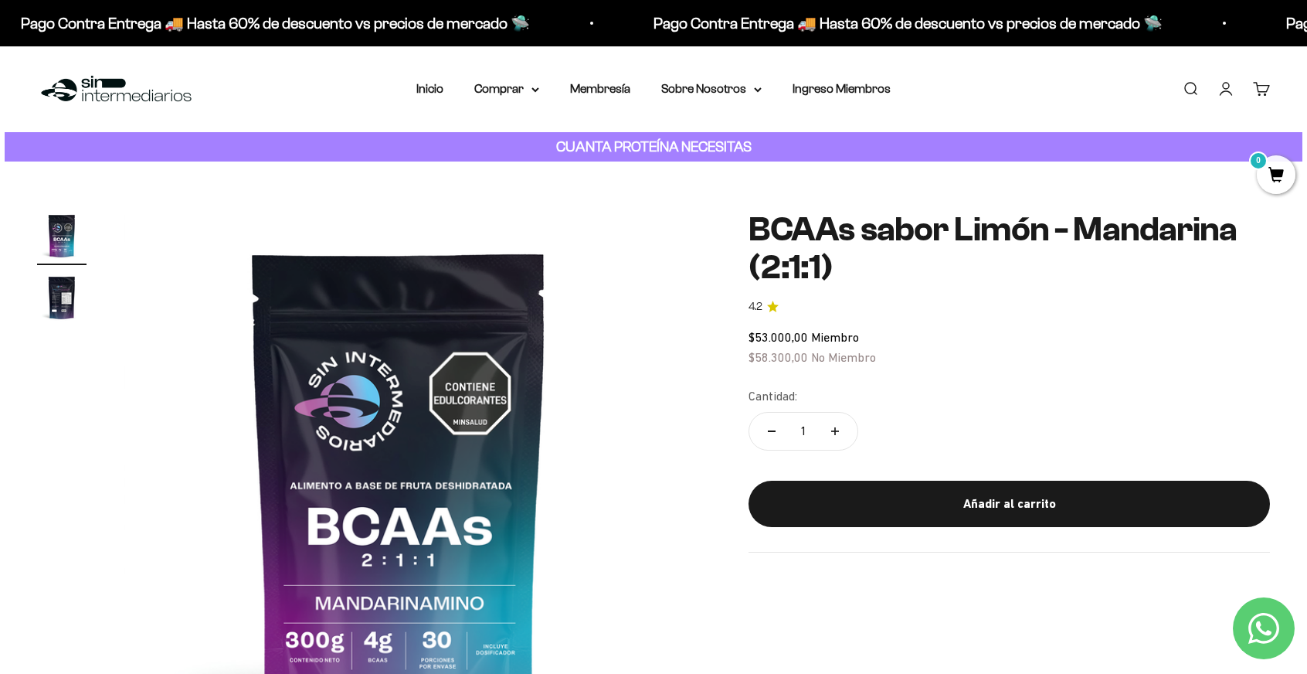
scroll to position [0, 0]
